Goal: Information Seeking & Learning: Learn about a topic

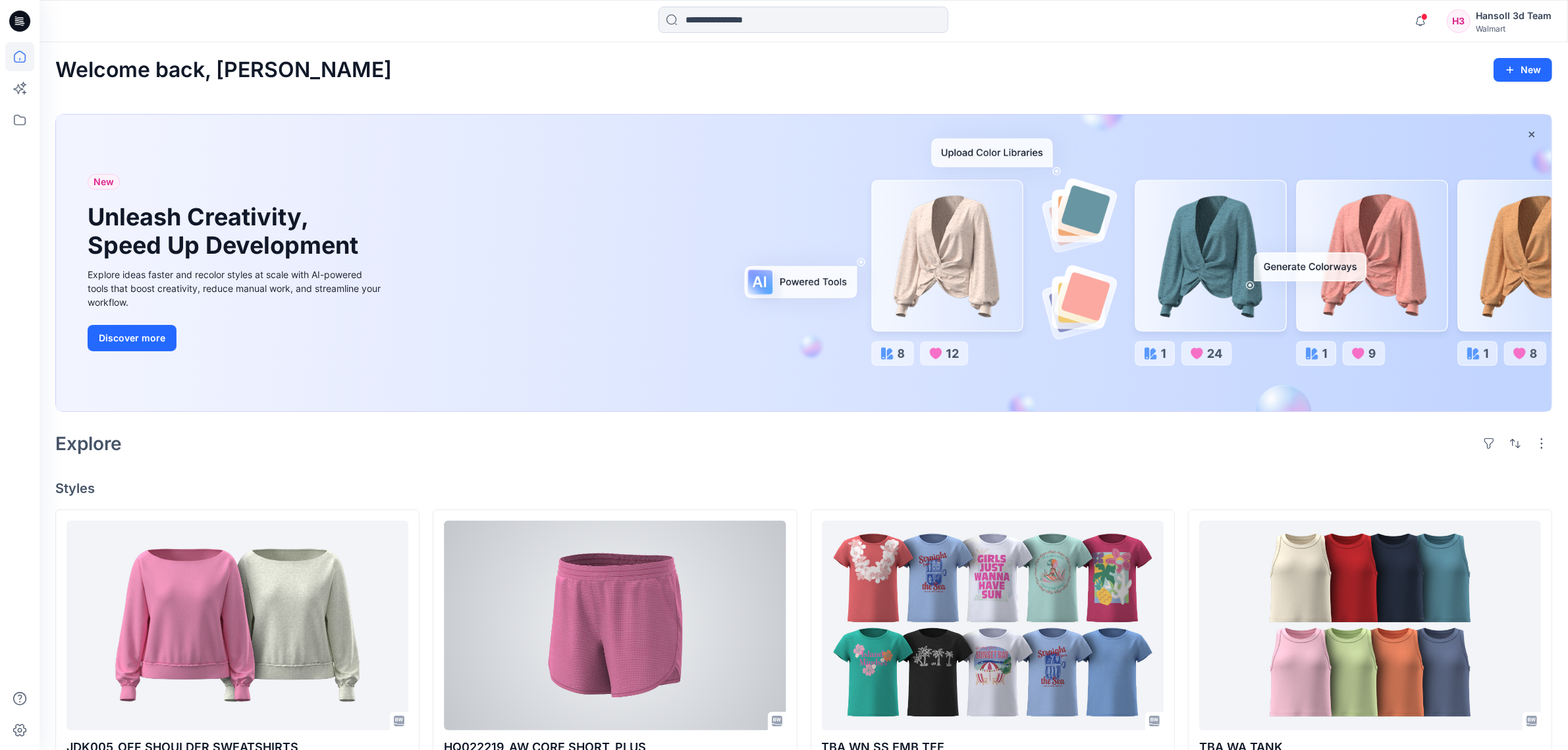
scroll to position [329, 0]
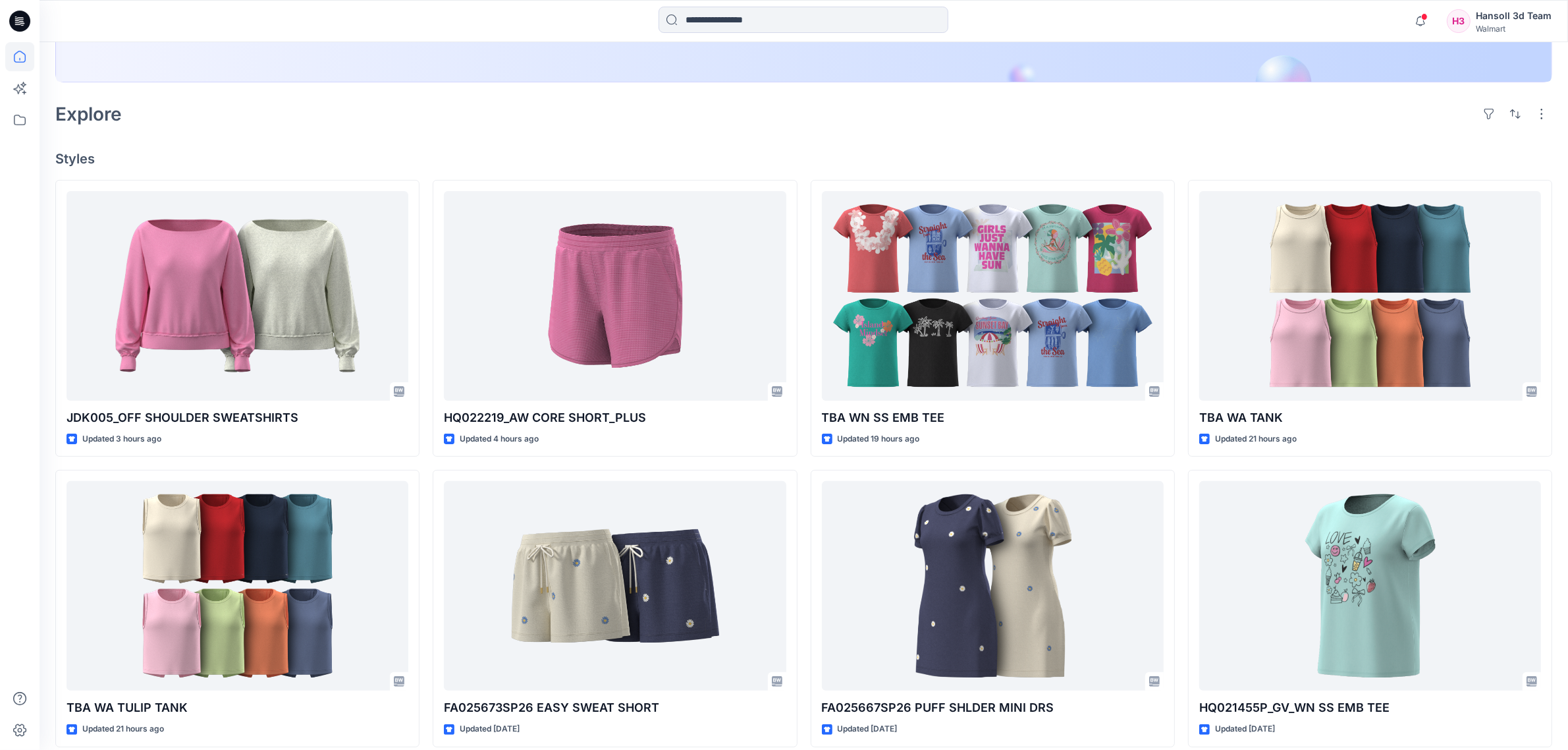
click at [425, 470] on div "JDK005_OFF SHOULDER SWEATSHIRTS Updated 3 hours ago TBA [GEOGRAPHIC_DATA] TULIP…" at bounding box center [804, 609] width 1497 height 858
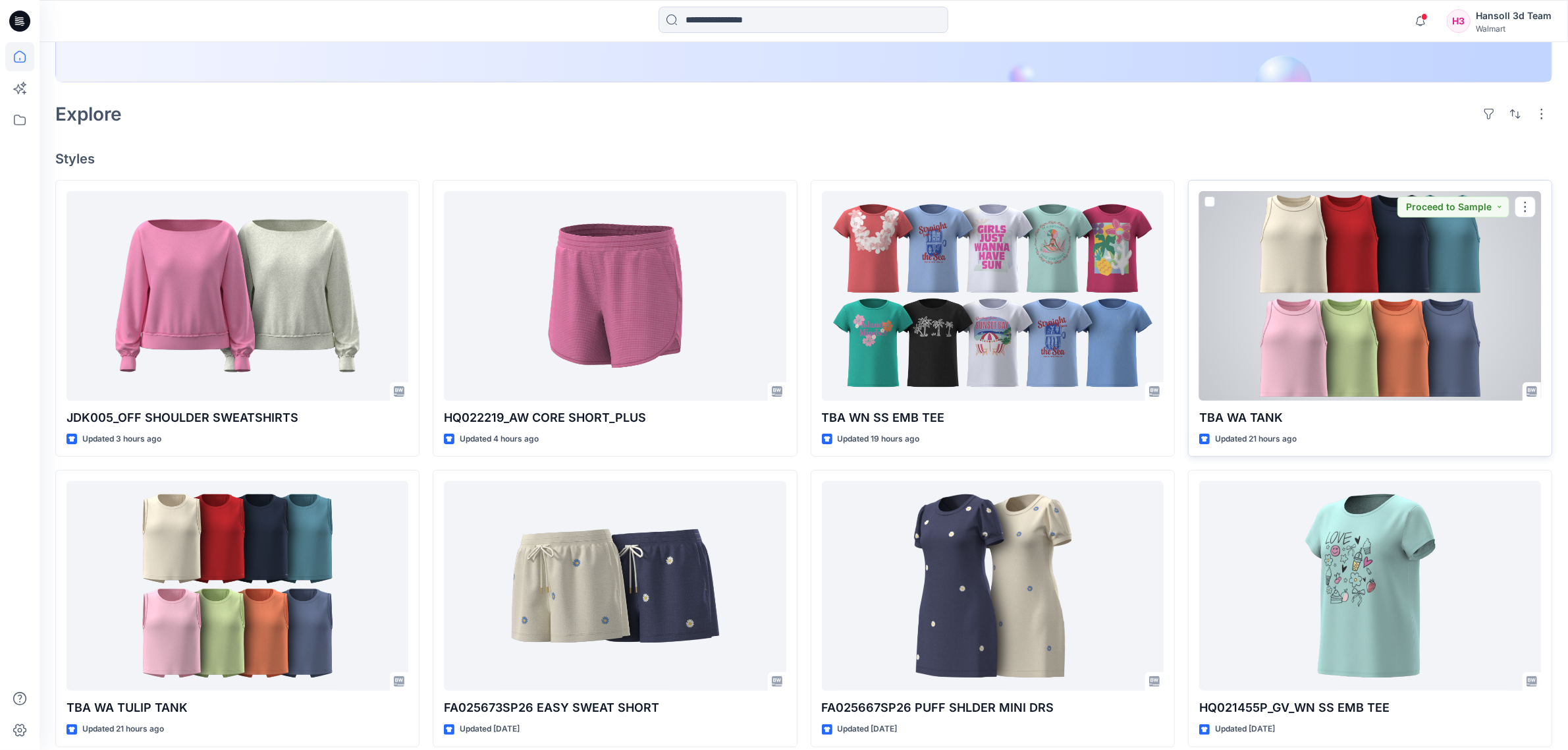
click at [1387, 345] on div at bounding box center [1370, 295] width 342 height 210
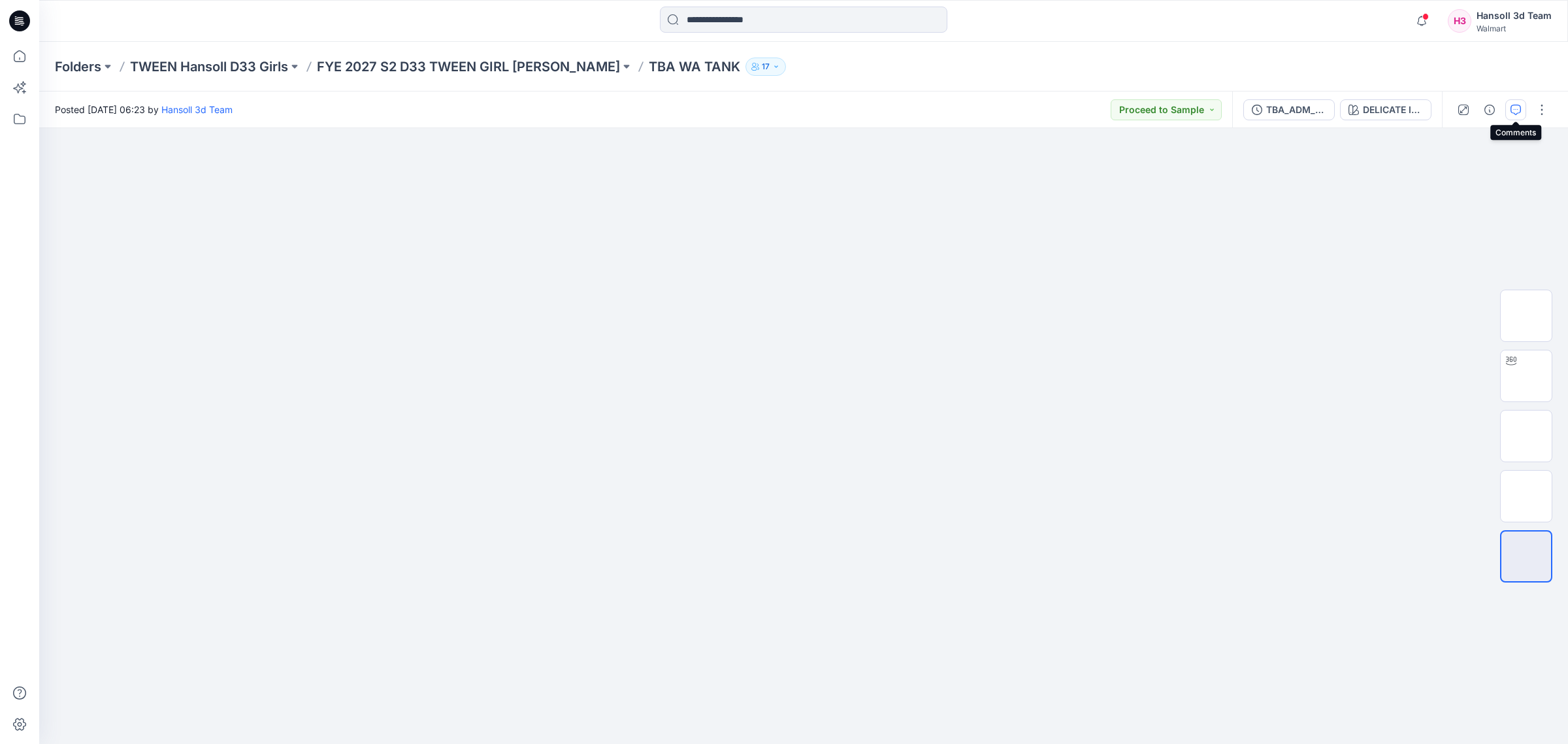
click at [1519, 108] on icon "button" at bounding box center [1516, 110] width 11 height 11
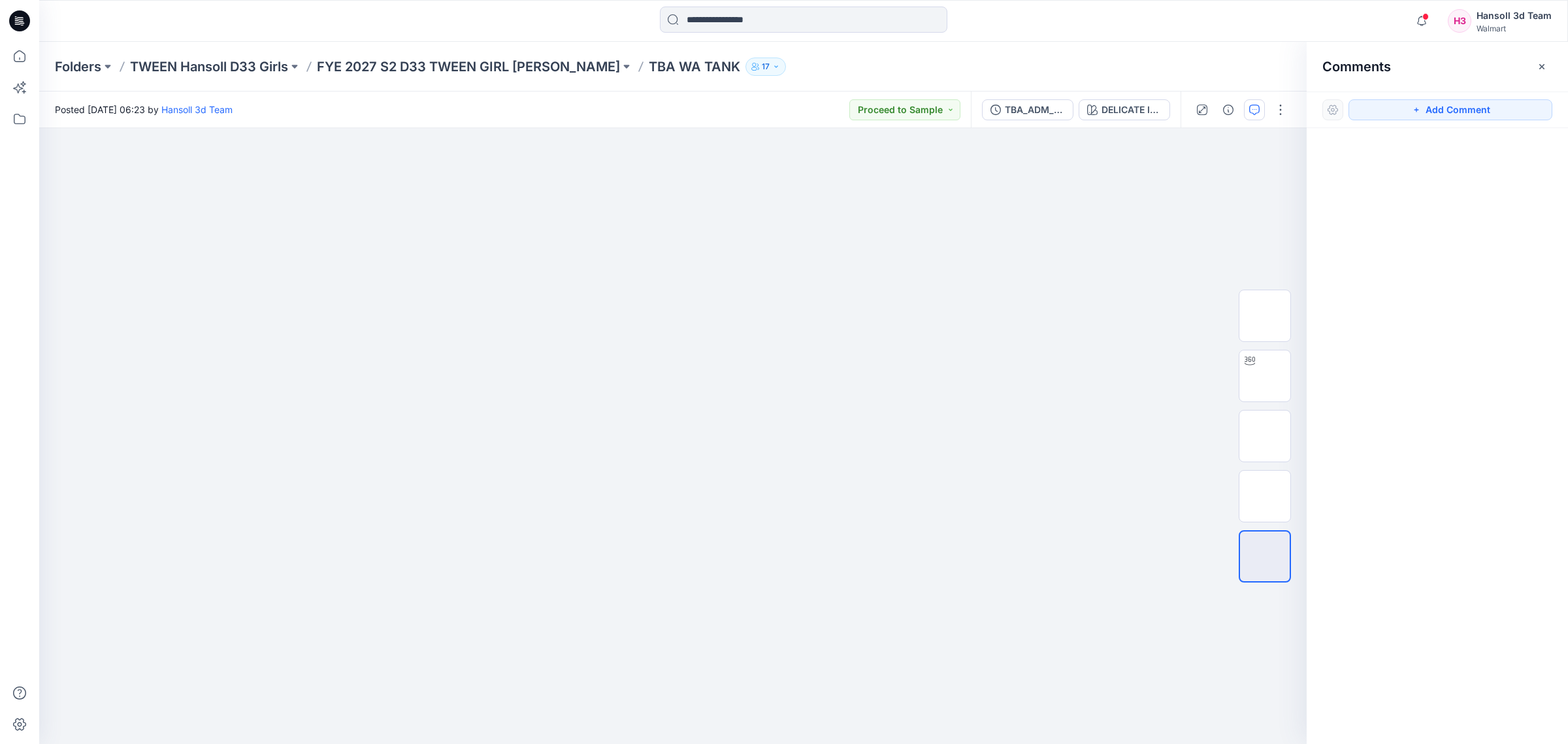
click at [1529, 72] on div "Comments" at bounding box center [1437, 66] width 262 height 49
drag, startPoint x: 1079, startPoint y: 44, endPoint x: 1221, endPoint y: 46, distance: 142.0
click at [1080, 44] on div "Folders TWEEN Hansoll D33 Girls FYE 2027 S2 D33 TWEEN GIRL [PERSON_NAME] TBA WA…" at bounding box center [803, 66] width 1529 height 50
click at [1539, 70] on icon "button" at bounding box center [1541, 67] width 11 height 11
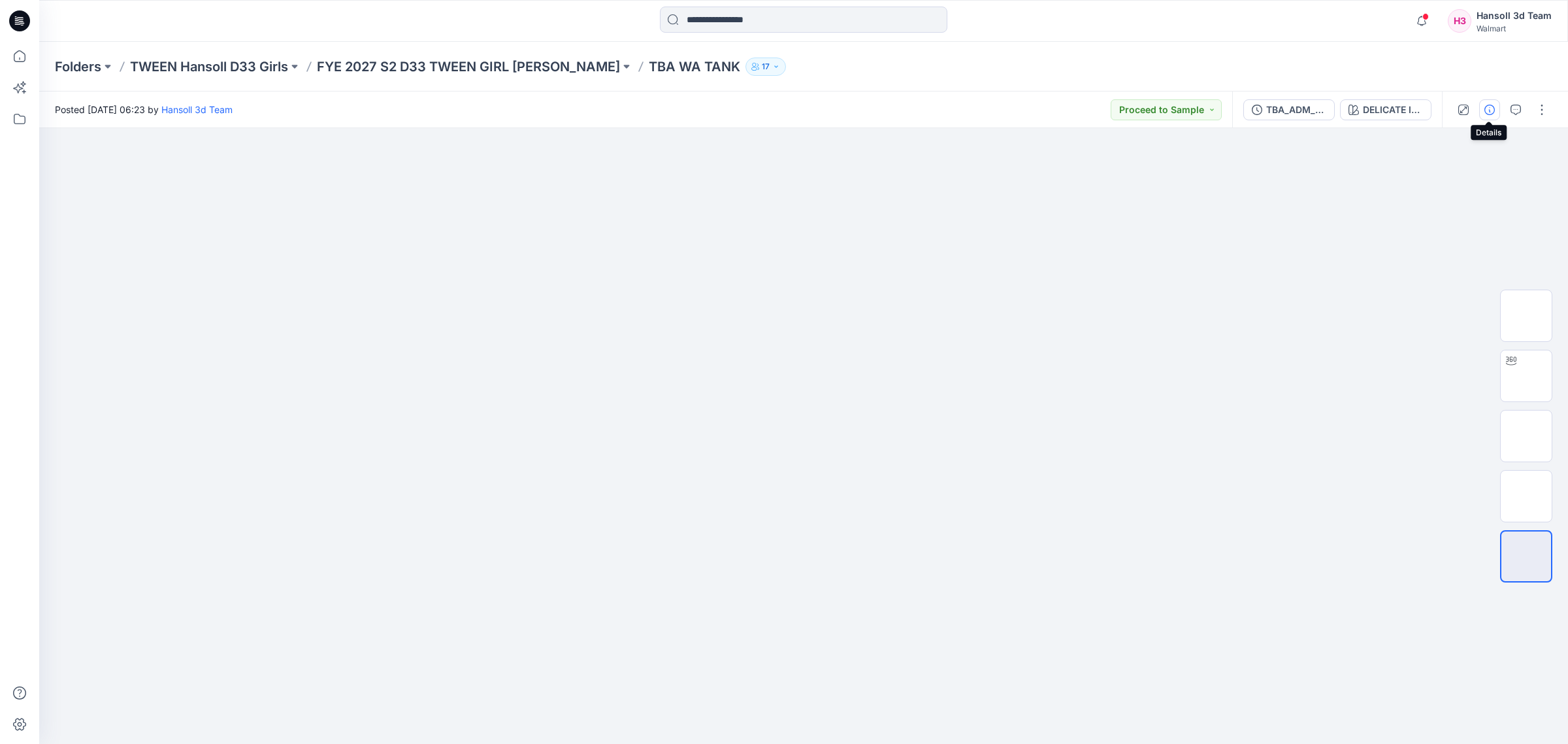
click at [1494, 110] on icon "button" at bounding box center [1490, 110] width 11 height 11
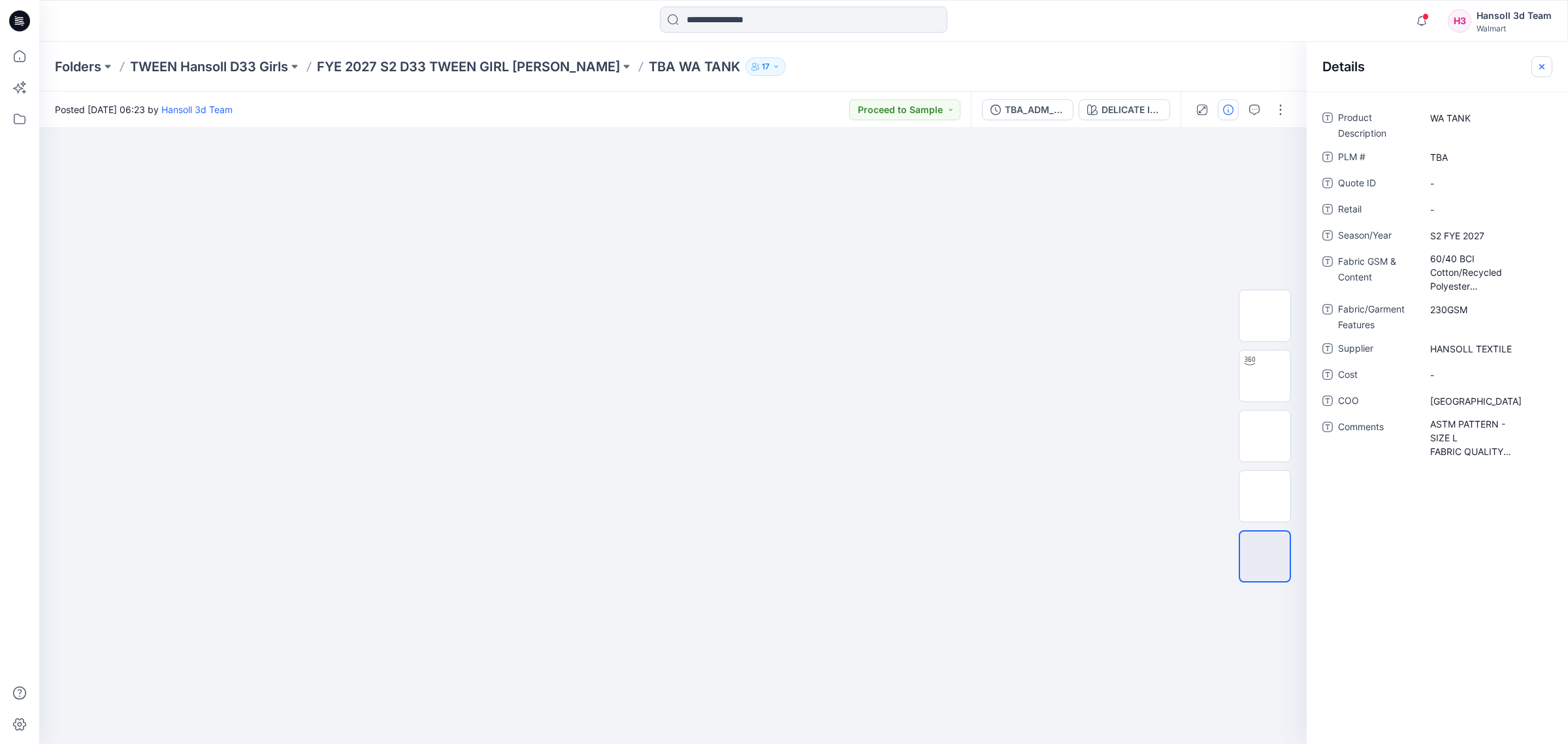
click at [1538, 66] on icon "button" at bounding box center [1541, 67] width 11 height 11
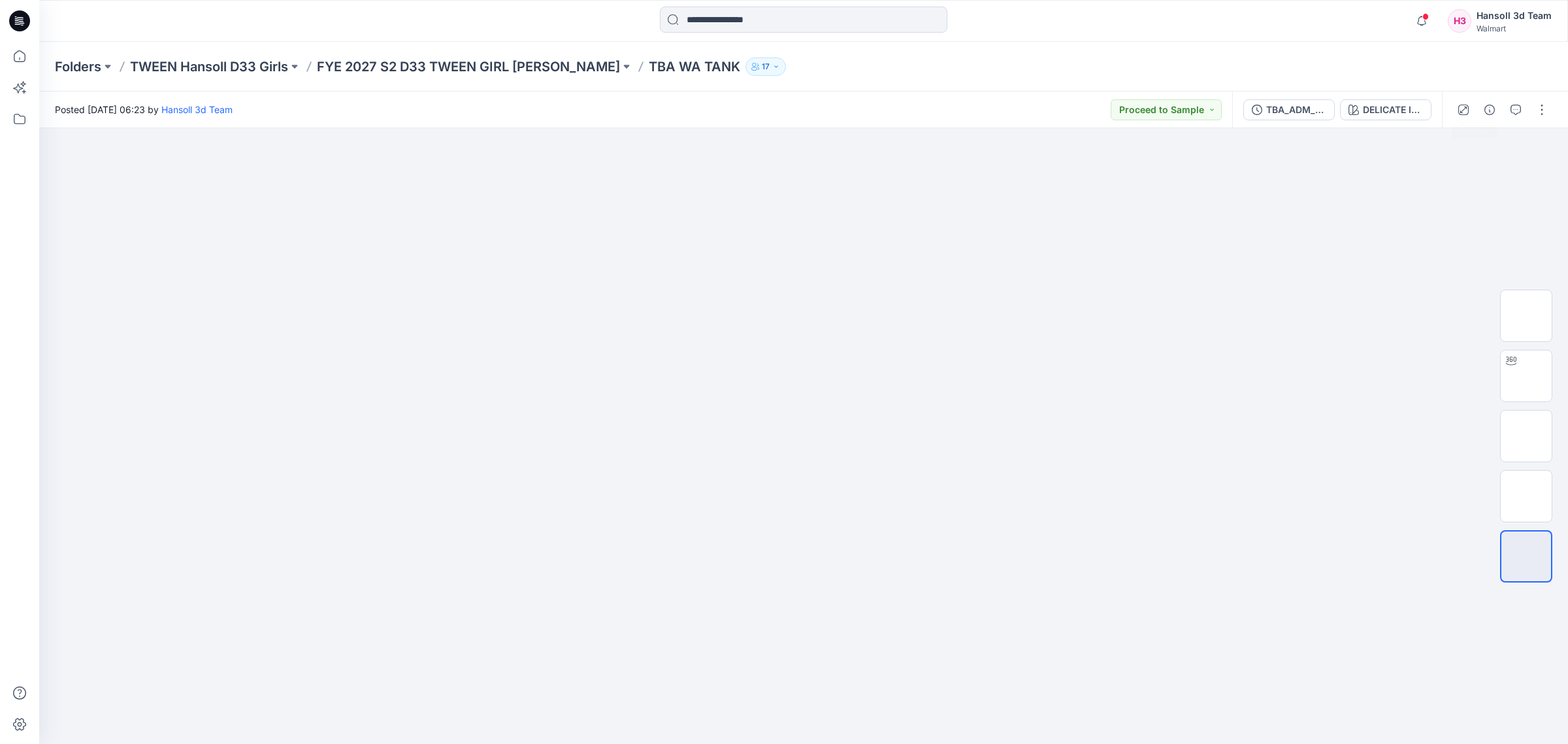
click at [1397, 56] on div "Folders TWEEN Hansoll D33 Girls FYE 2027 S2 D33 TWEEN GIRL [PERSON_NAME] TBA WA…" at bounding box center [803, 66] width 1529 height 50
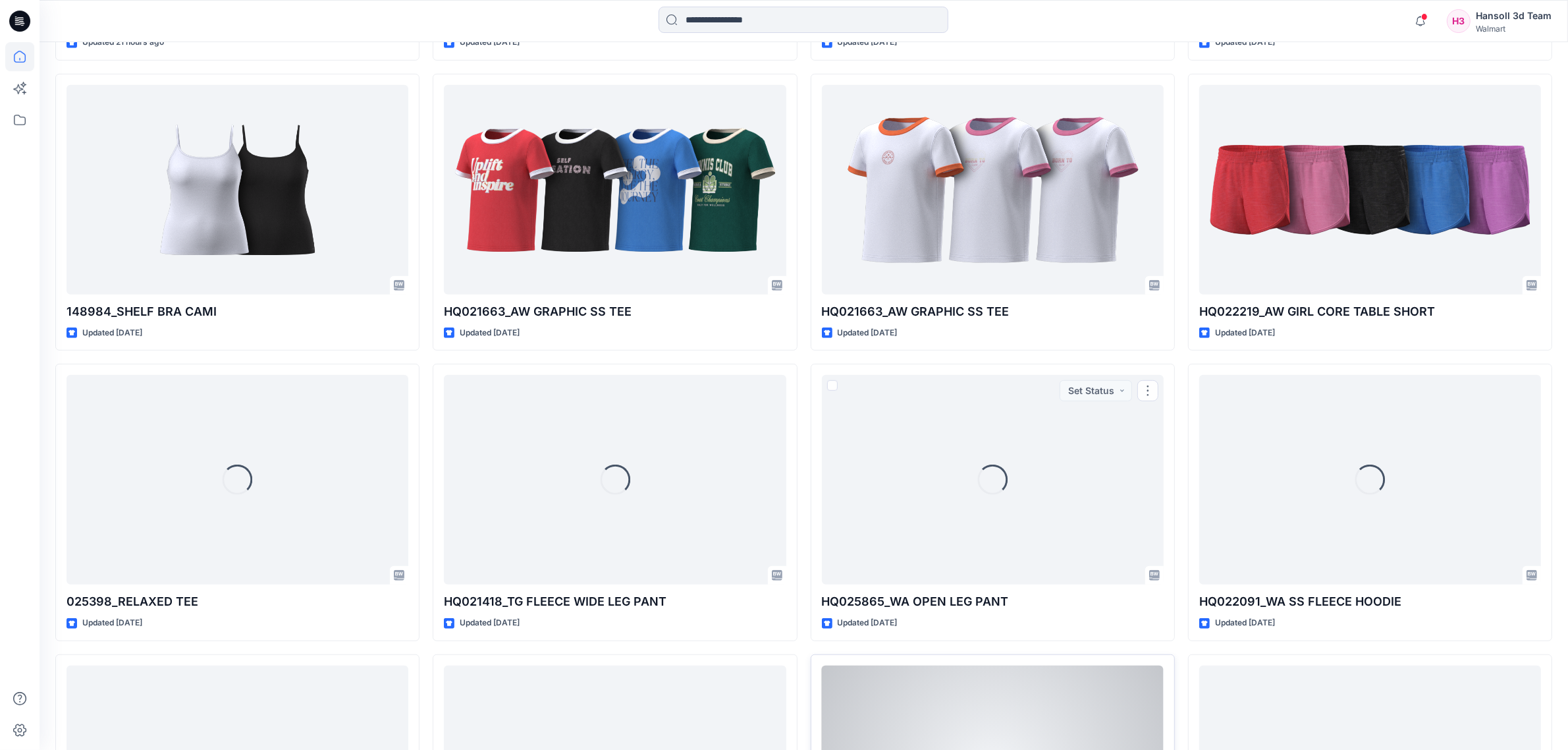
scroll to position [1175, 0]
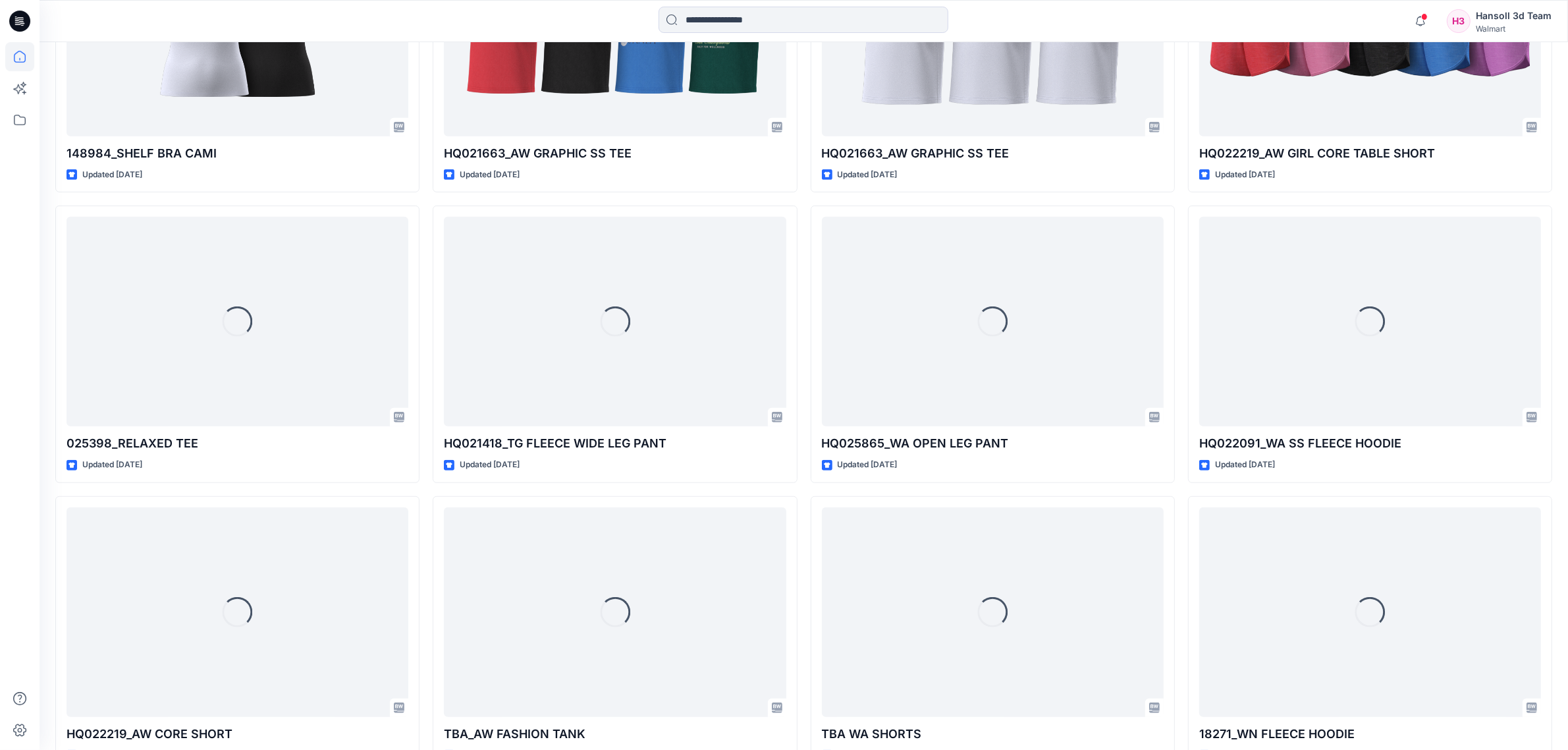
click at [804, 491] on div "JDK005_OFF SHOULDER SWEATSHIRTS Updated 3 hours ago TBA WA TULIP TANK Updated 2…" at bounding box center [804, 200] width 1497 height 1729
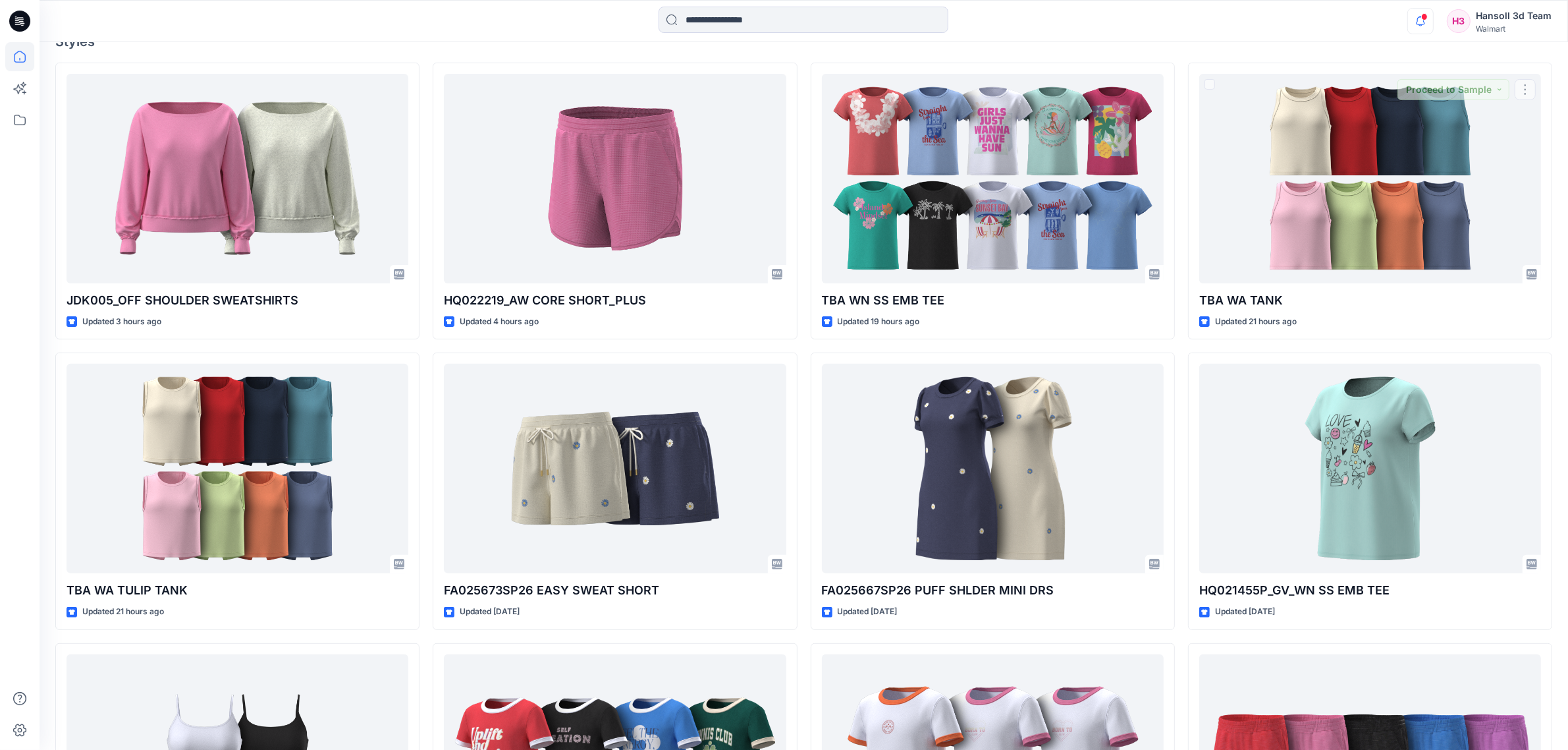
scroll to position [446, 0]
click at [1417, 14] on icon "button" at bounding box center [1420, 21] width 25 height 26
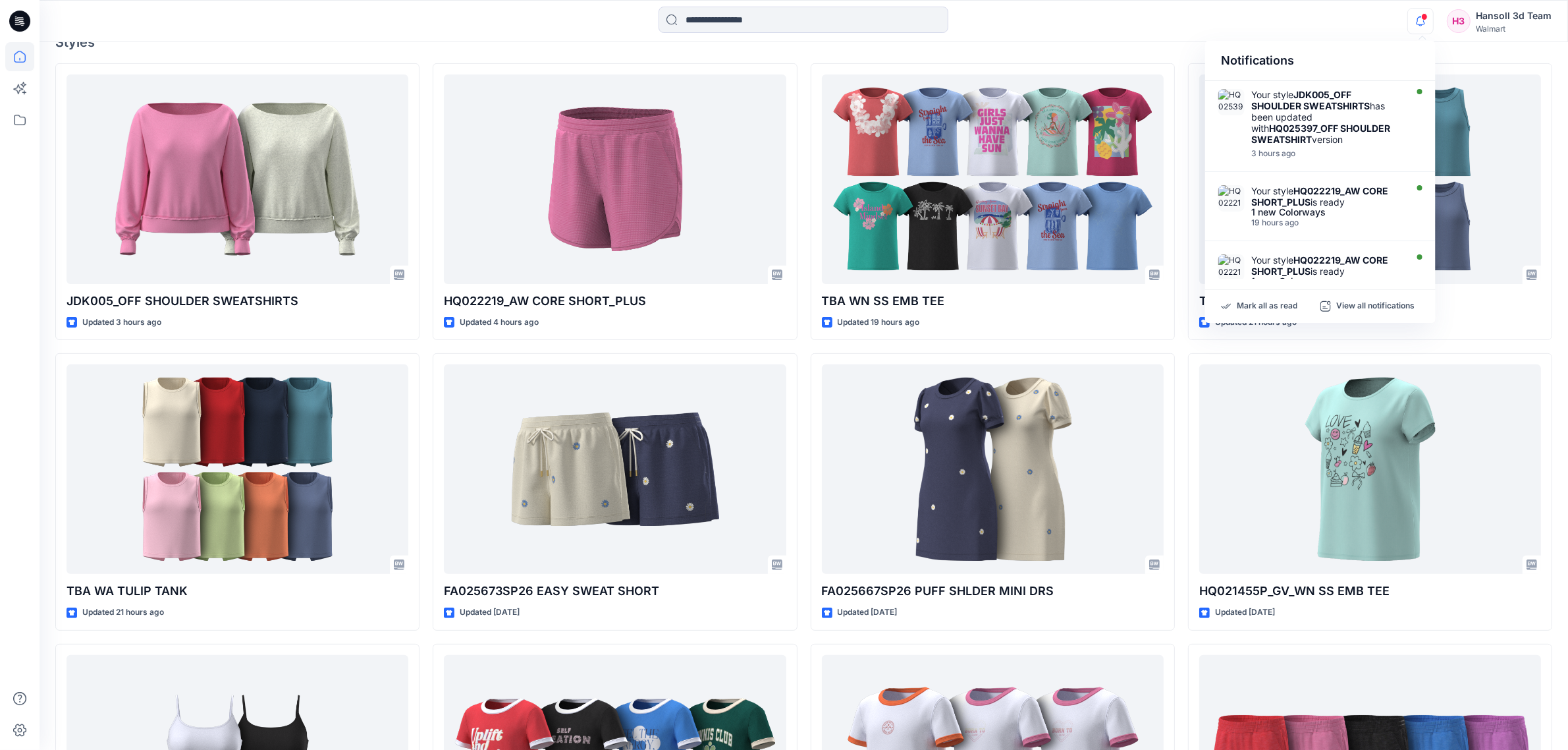
click at [1348, 23] on div "Notifications Your style JDK005_OFF SHOULDER SWEATSHIRTS has been updated with …" at bounding box center [803, 21] width 1528 height 29
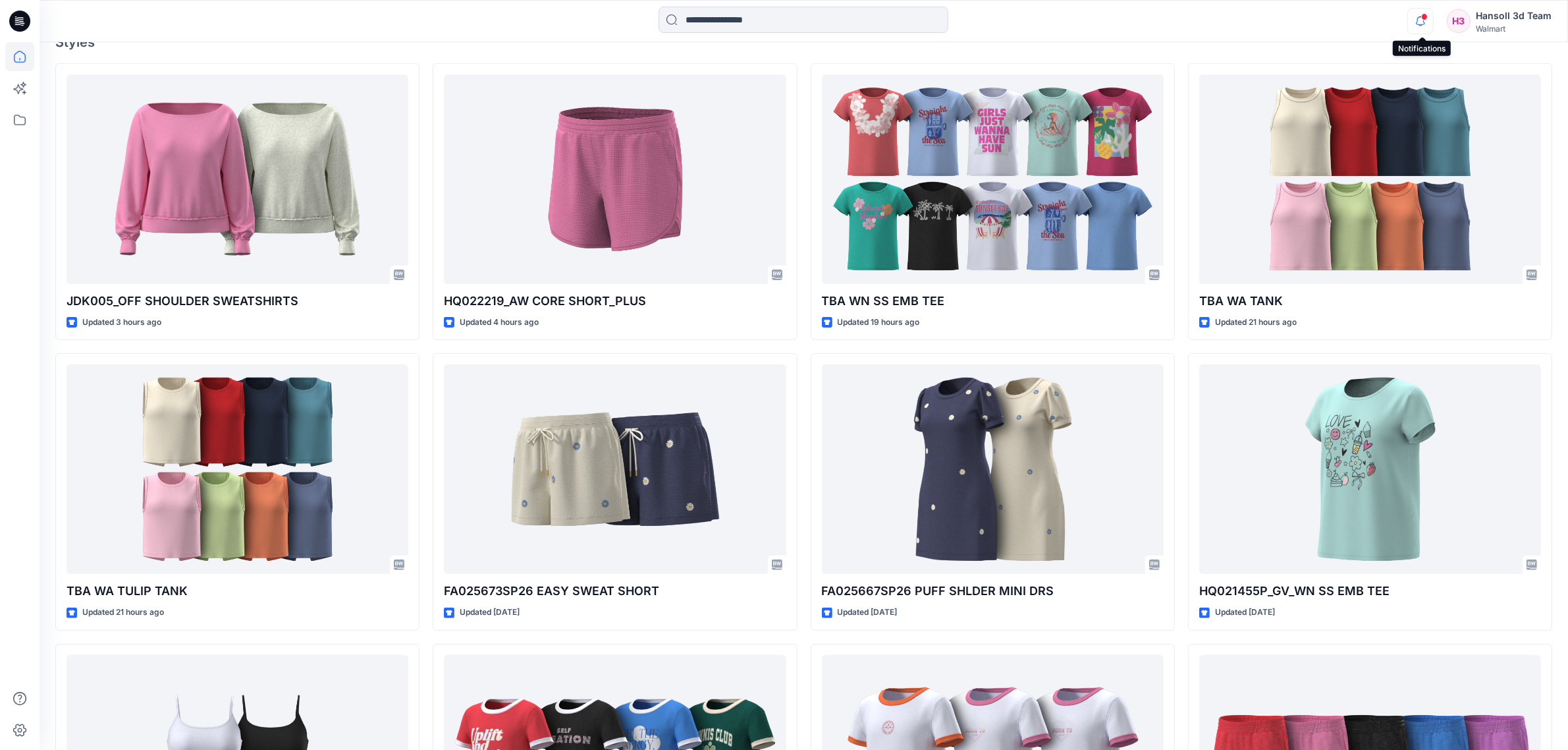
click at [1433, 20] on icon "button" at bounding box center [1420, 21] width 25 height 26
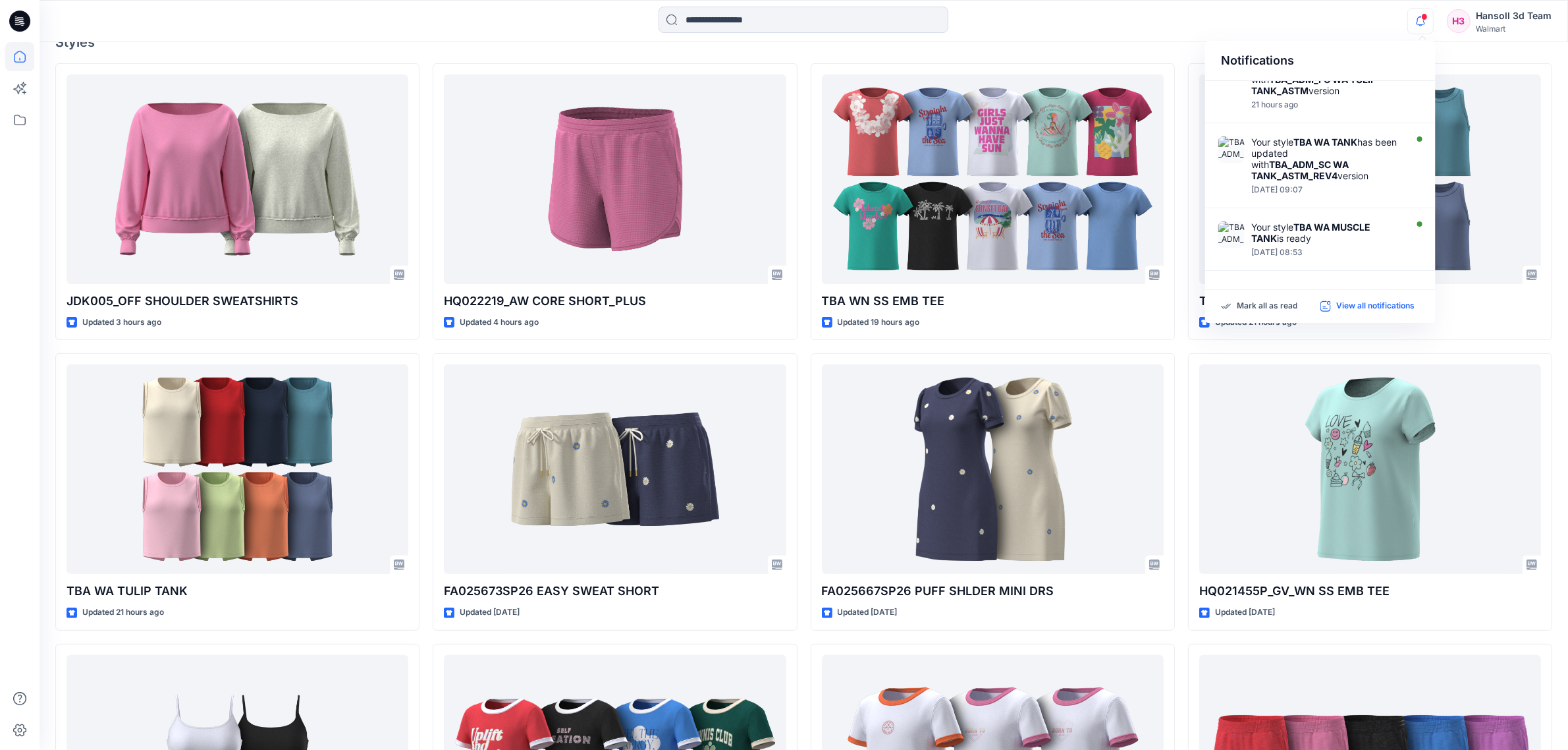
scroll to position [552, 0]
click at [1379, 310] on p "View all notifications" at bounding box center [1375, 307] width 78 height 12
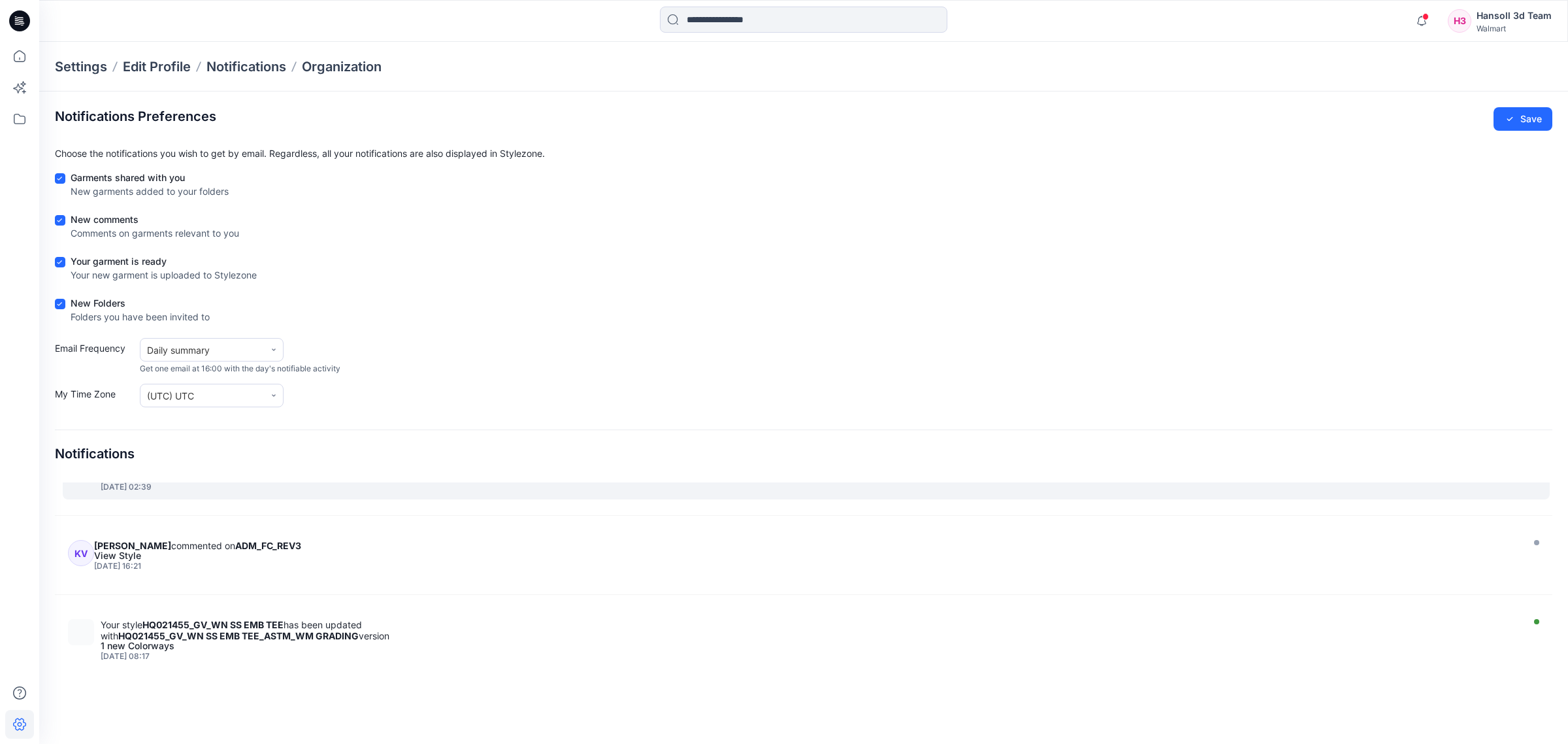
scroll to position [3369, 0]
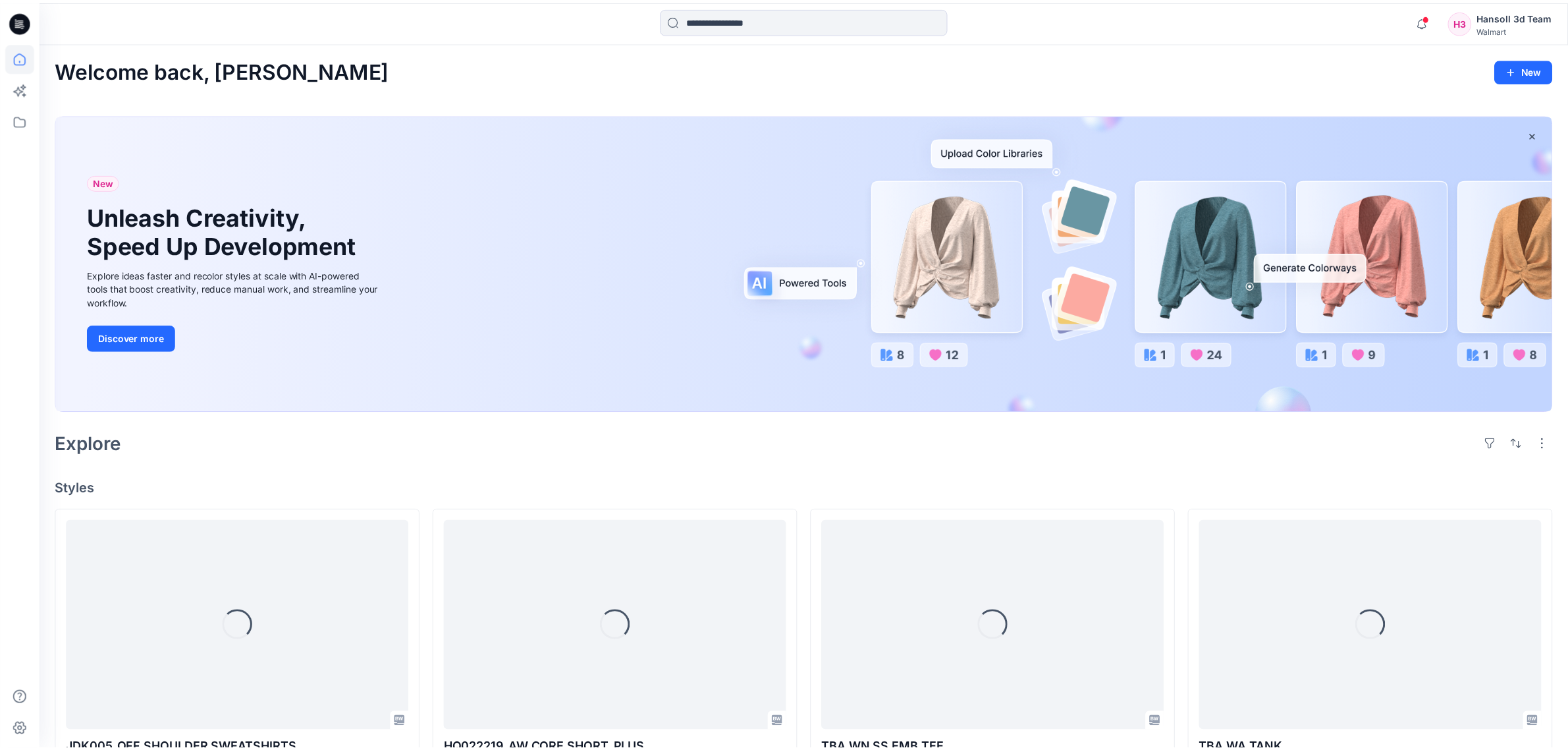
scroll to position [446, 0]
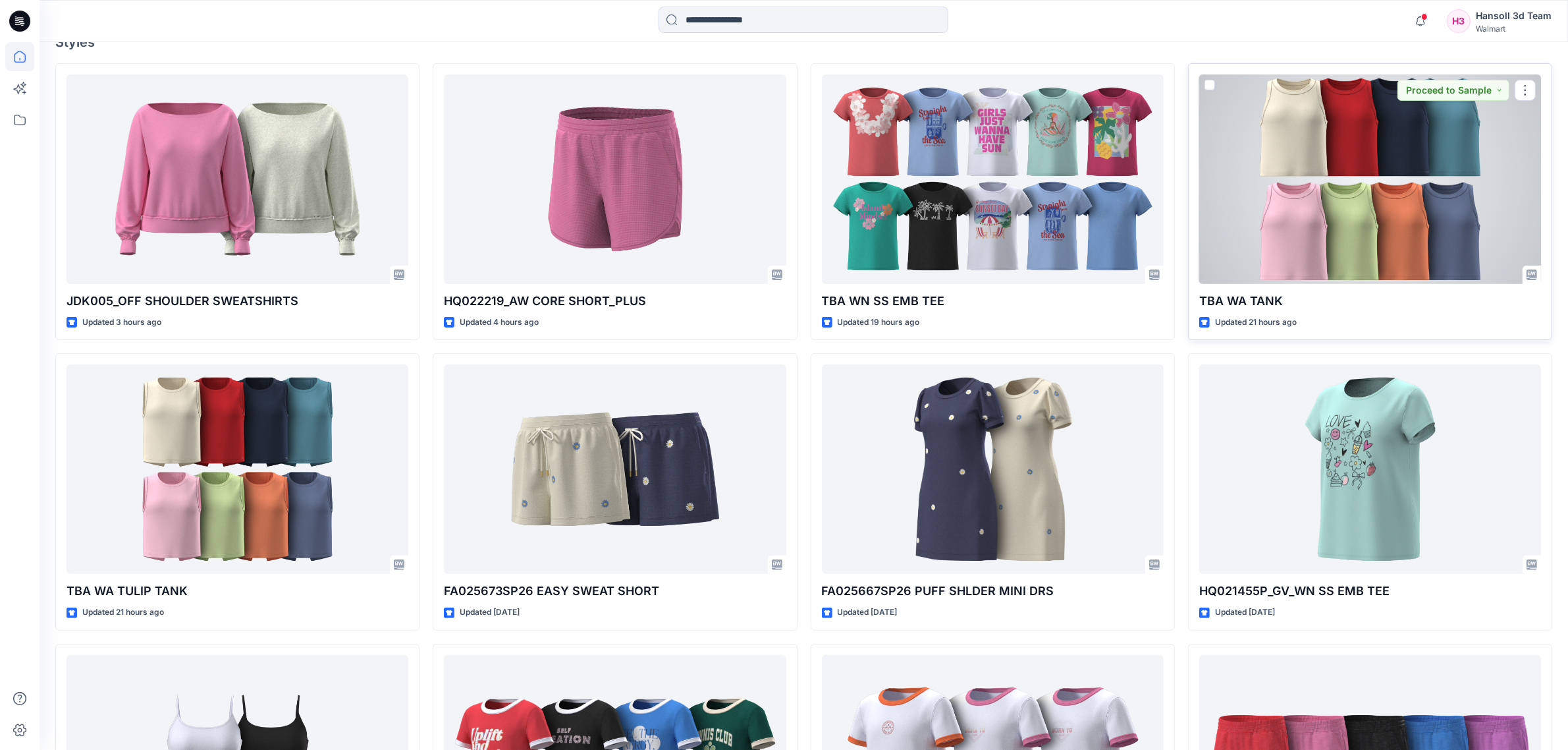
click at [1415, 196] on div at bounding box center [1370, 179] width 342 height 210
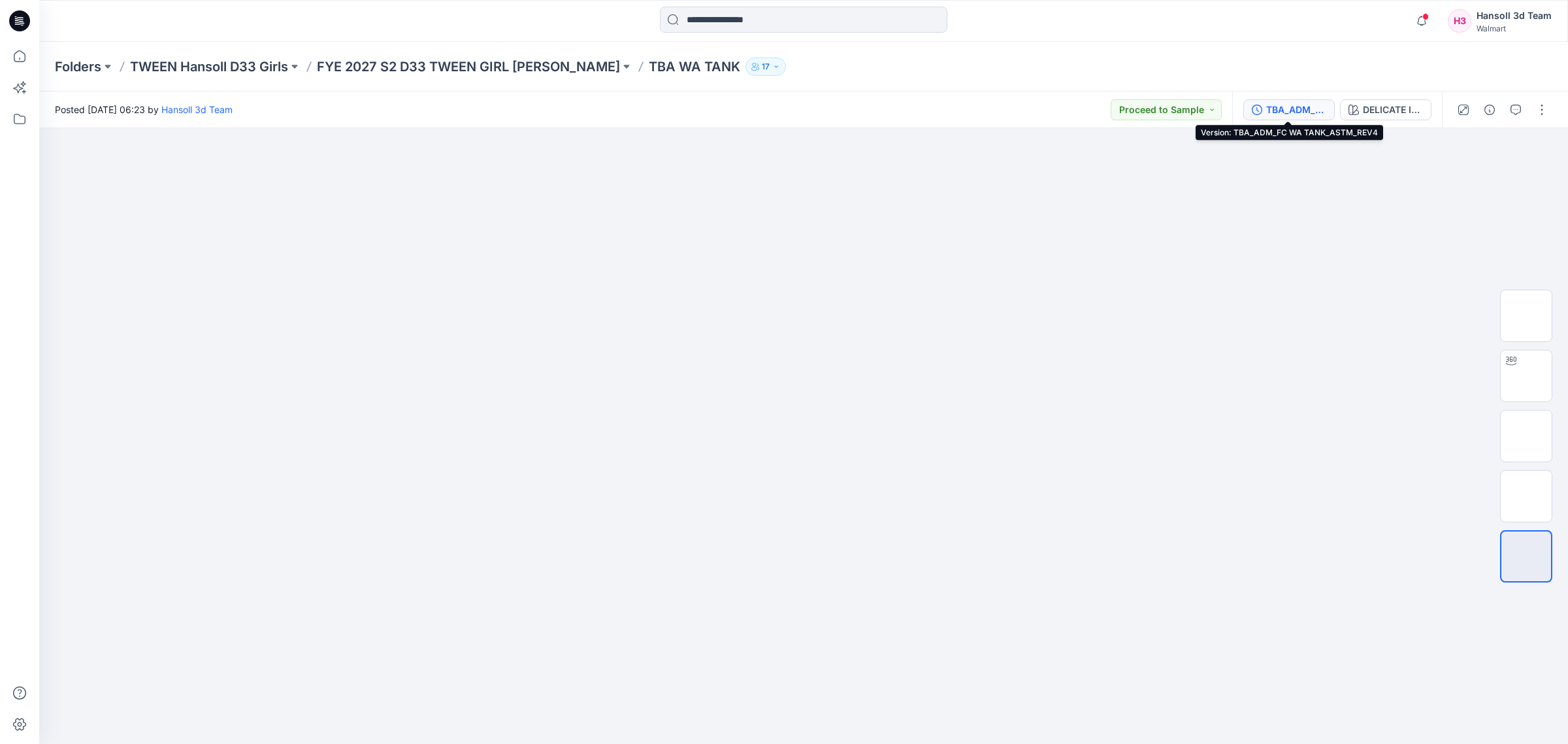
click at [1310, 111] on div "TBA_ADM_FC WA TANK_ASTM_REV4" at bounding box center [1296, 110] width 60 height 15
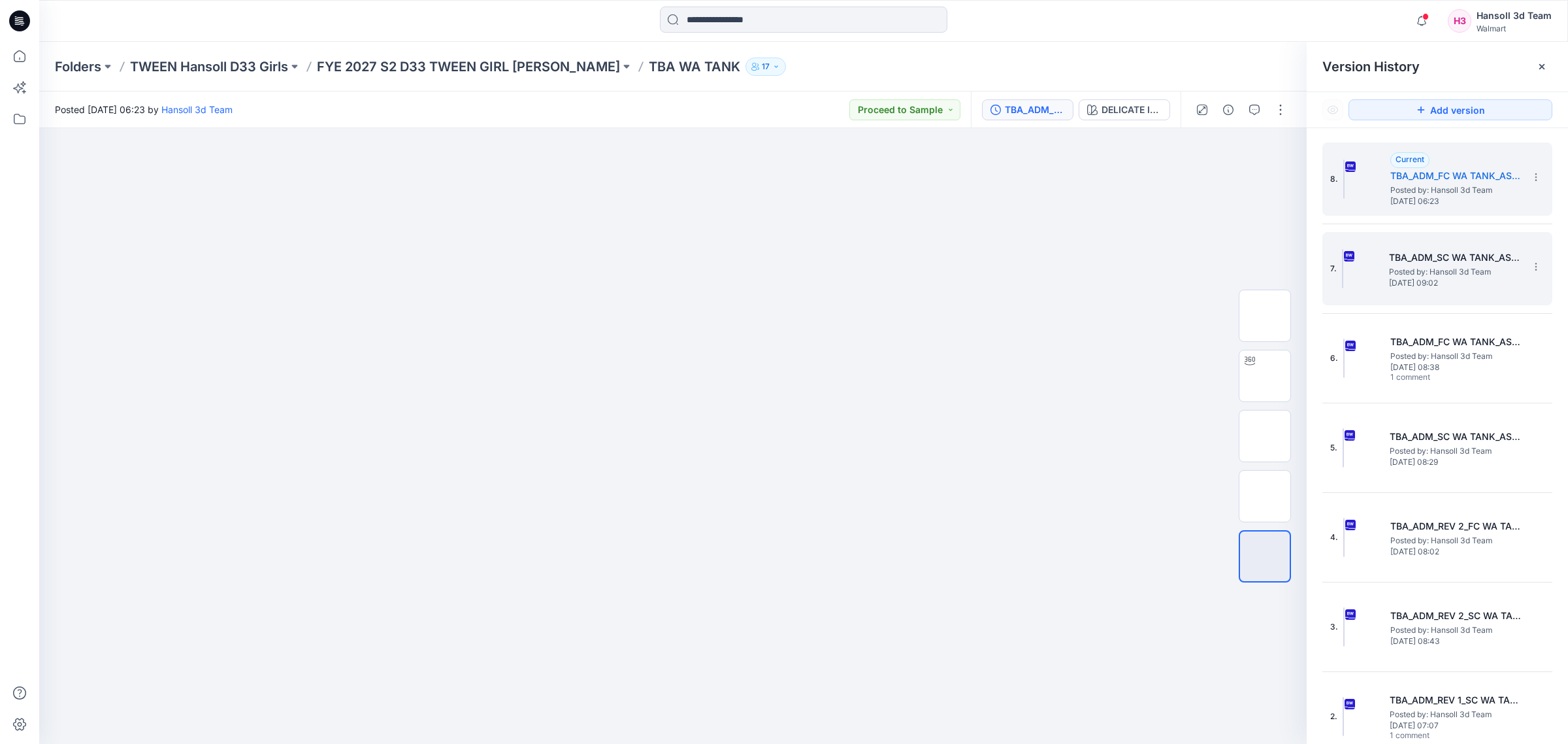
click at [1437, 258] on h5 "TBA_ADM_SC WA TANK_ASTM_REV4" at bounding box center [1454, 258] width 131 height 16
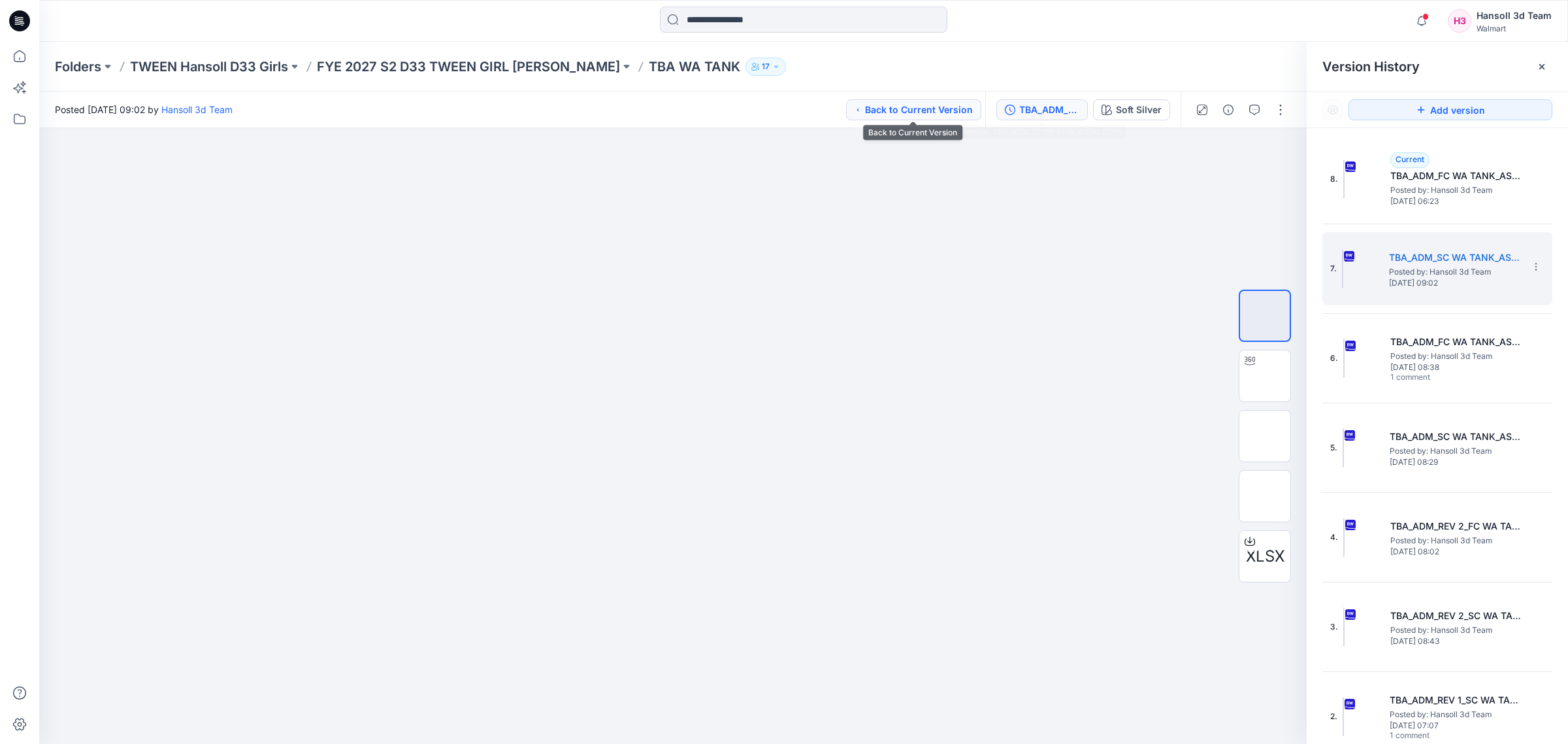
click at [963, 108] on button "Back to Current Version" at bounding box center [913, 110] width 135 height 21
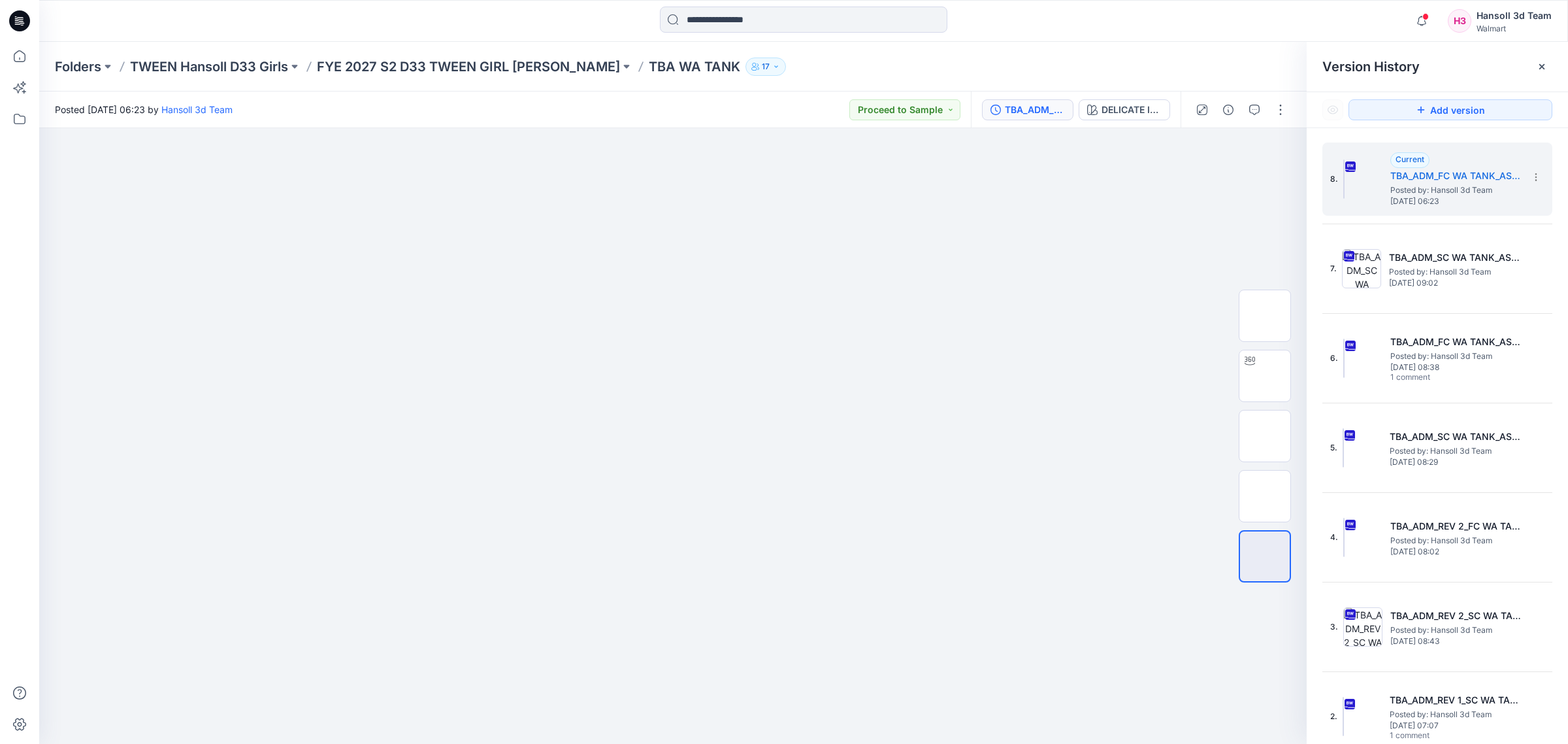
click at [1194, 17] on div "Notifications Your style JDK005_OFF SHOULDER SWEATSHIRTS has been updated with …" at bounding box center [803, 21] width 1528 height 29
click at [1180, 33] on div at bounding box center [803, 21] width 764 height 29
click at [979, 240] on img at bounding box center [673, 240] width 653 height 0
click at [1551, 61] on div at bounding box center [1541, 66] width 21 height 21
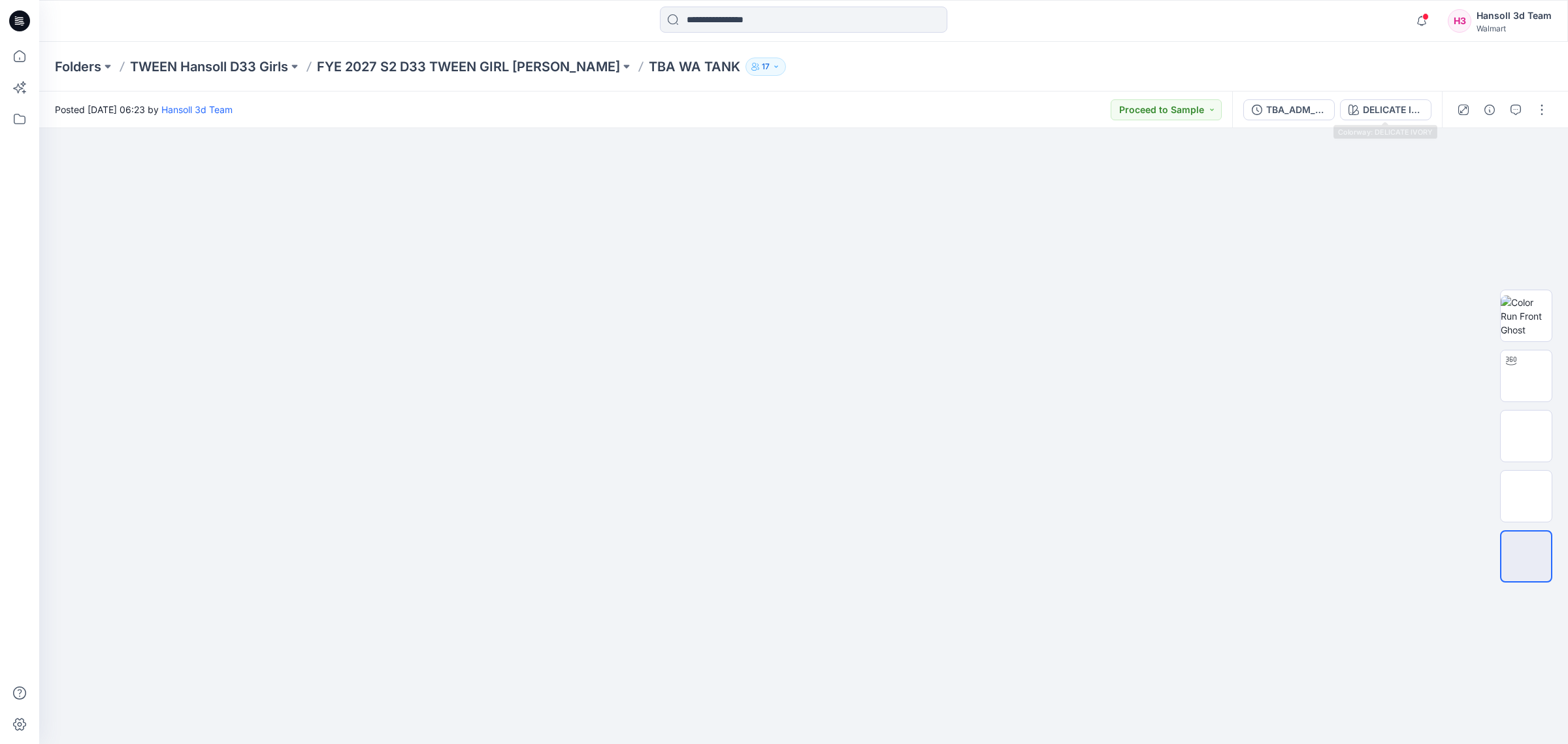
click at [1427, 61] on div "Folders TWEEN Hansoll D33 Girls FYE 2027 S2 D33 TWEEN GIRL [PERSON_NAME] TBA WA…" at bounding box center [753, 67] width 1395 height 19
